Goal: Find specific page/section: Find specific page/section

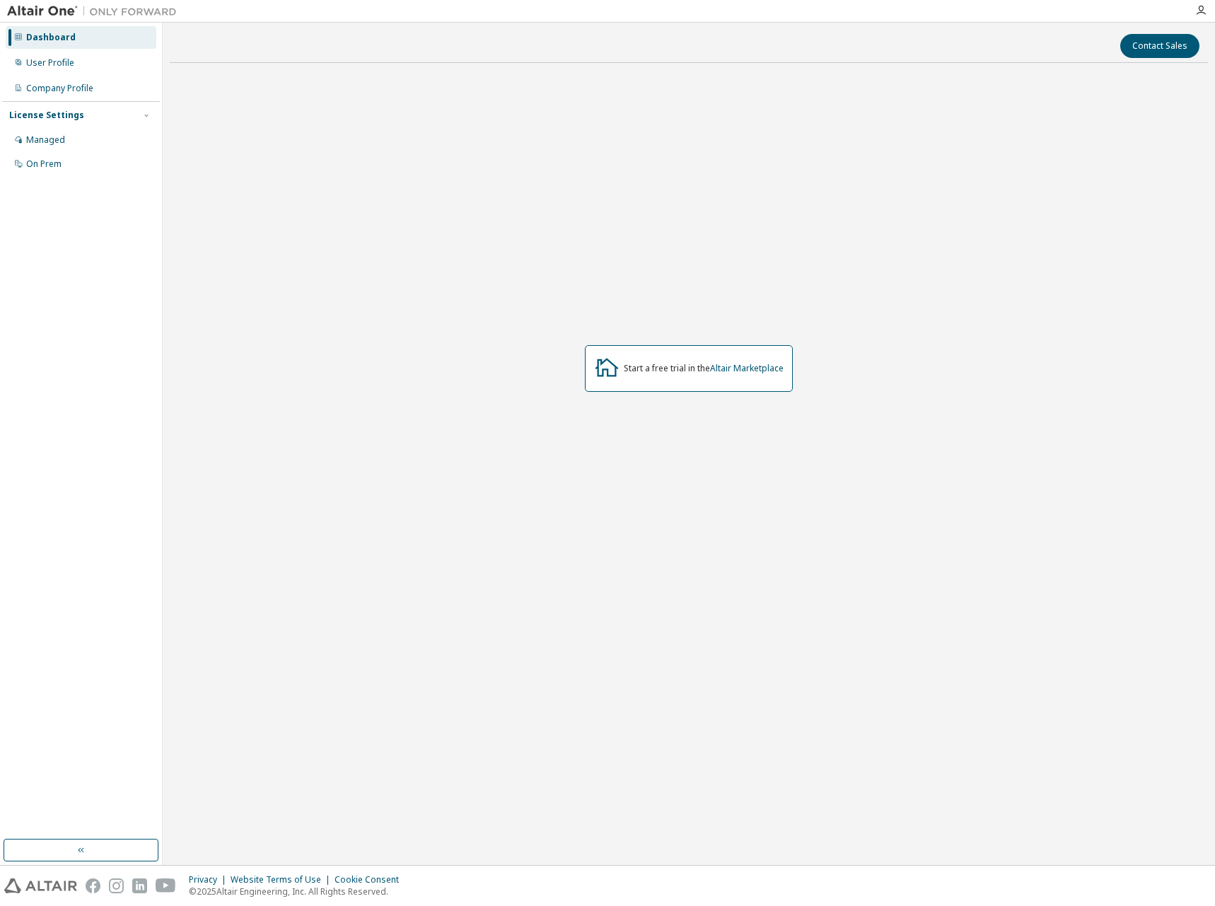
click at [1198, 4] on div at bounding box center [1200, 10] width 28 height 21
click at [1198, 7] on icon "button" at bounding box center [1200, 10] width 11 height 11
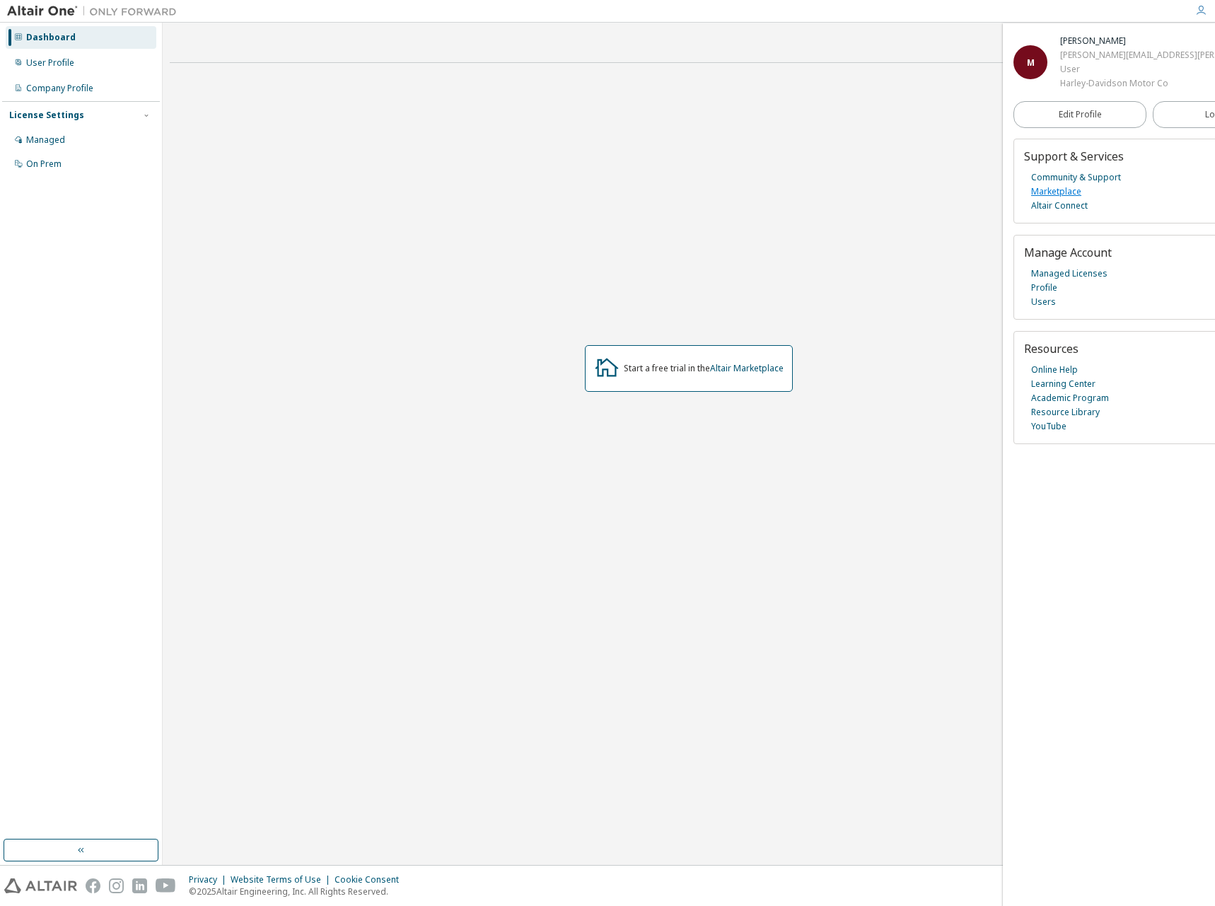
click at [1034, 199] on link "Marketplace" at bounding box center [1056, 192] width 50 height 14
